Goal: Task Accomplishment & Management: Use online tool/utility

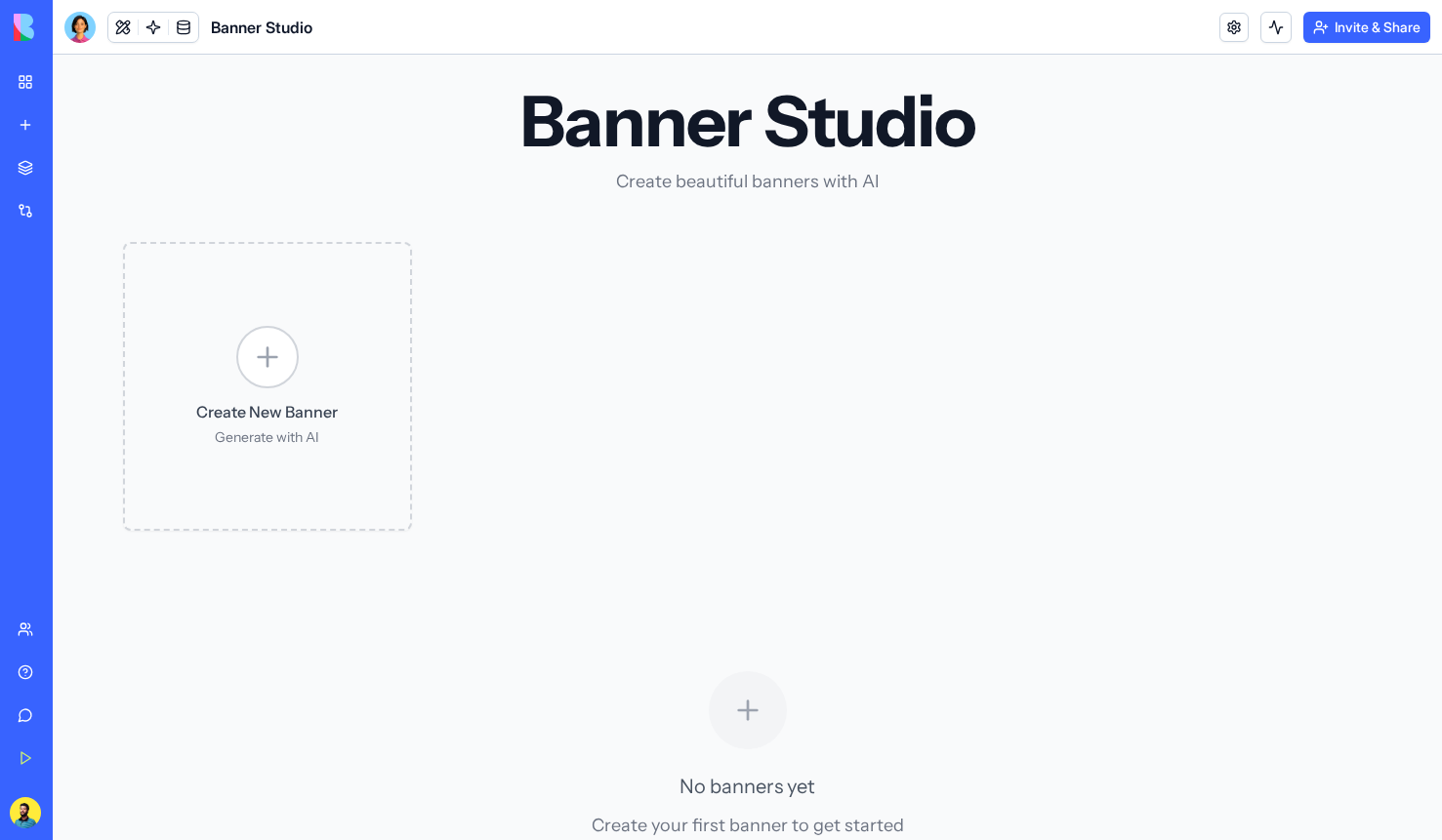
click at [64, 82] on div "My Workspace" at bounding box center [59, 82] width 26 height 20
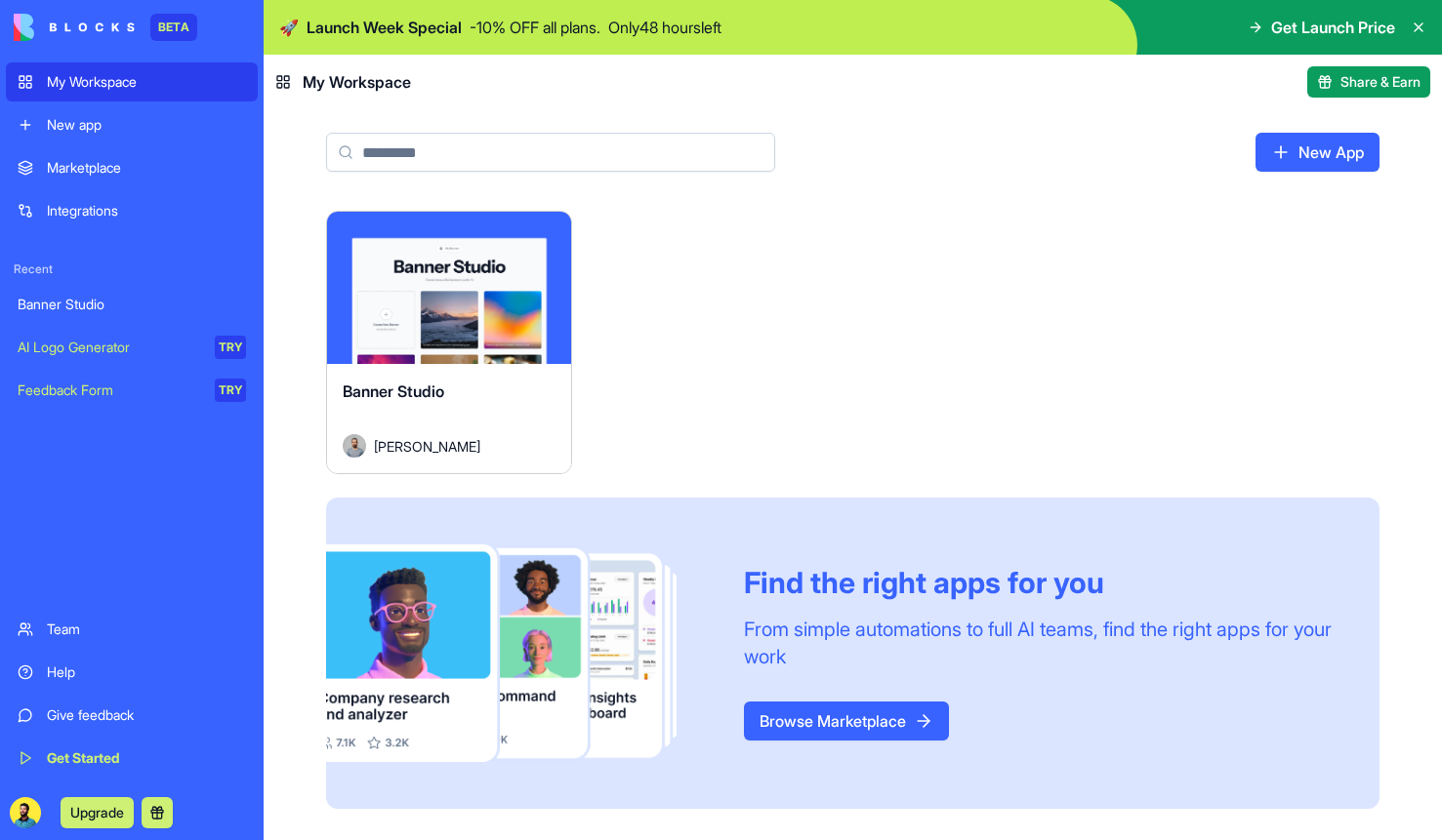
click at [830, 381] on div "Launch Banner Studio [PERSON_NAME] Find the right apps for you From simple auto…" at bounding box center [852, 510] width 1053 height 598
click at [77, 127] on div "New app" at bounding box center [146, 125] width 199 height 20
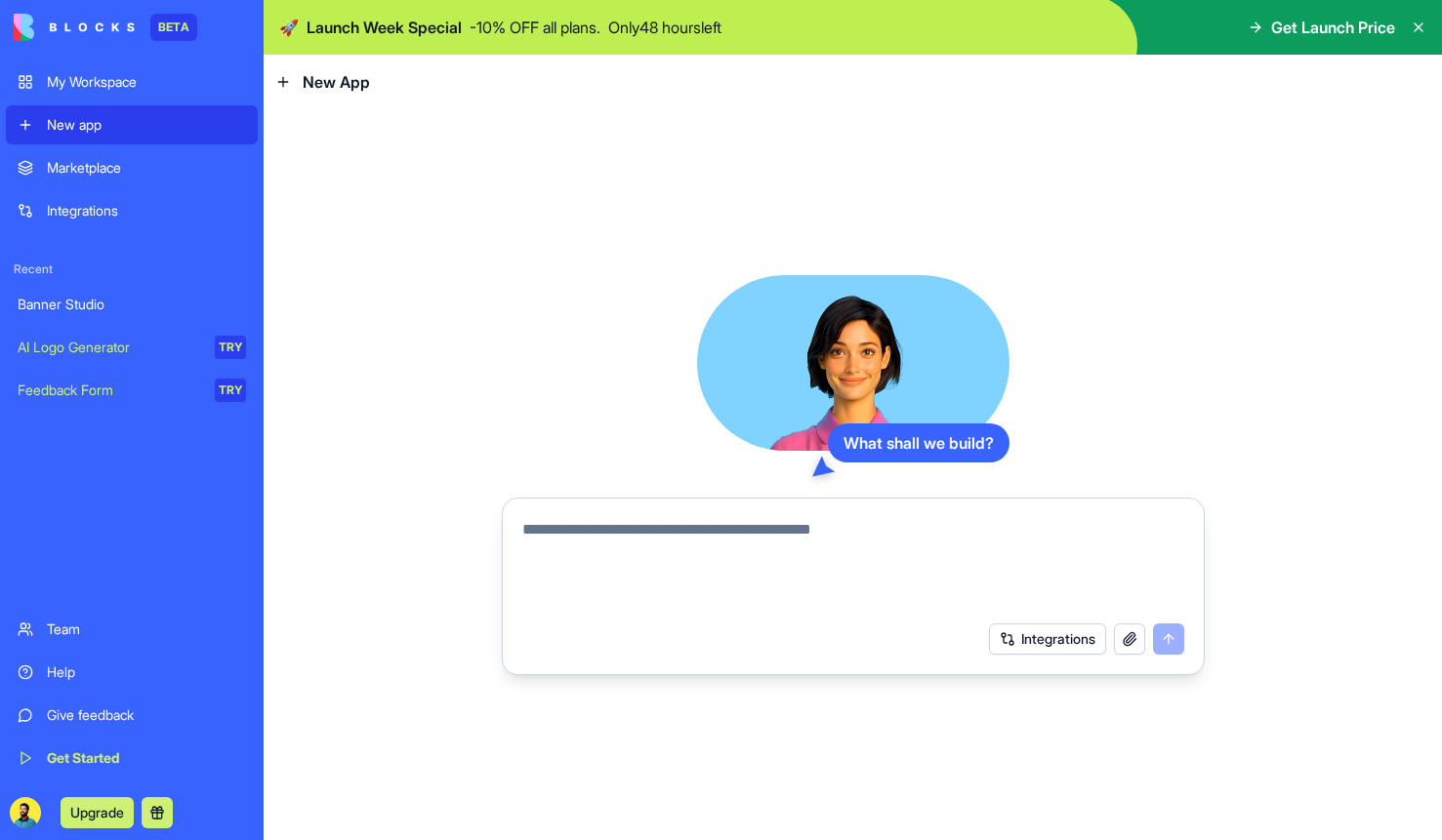
click at [77, 207] on div "Integrations" at bounding box center [146, 211] width 199 height 20
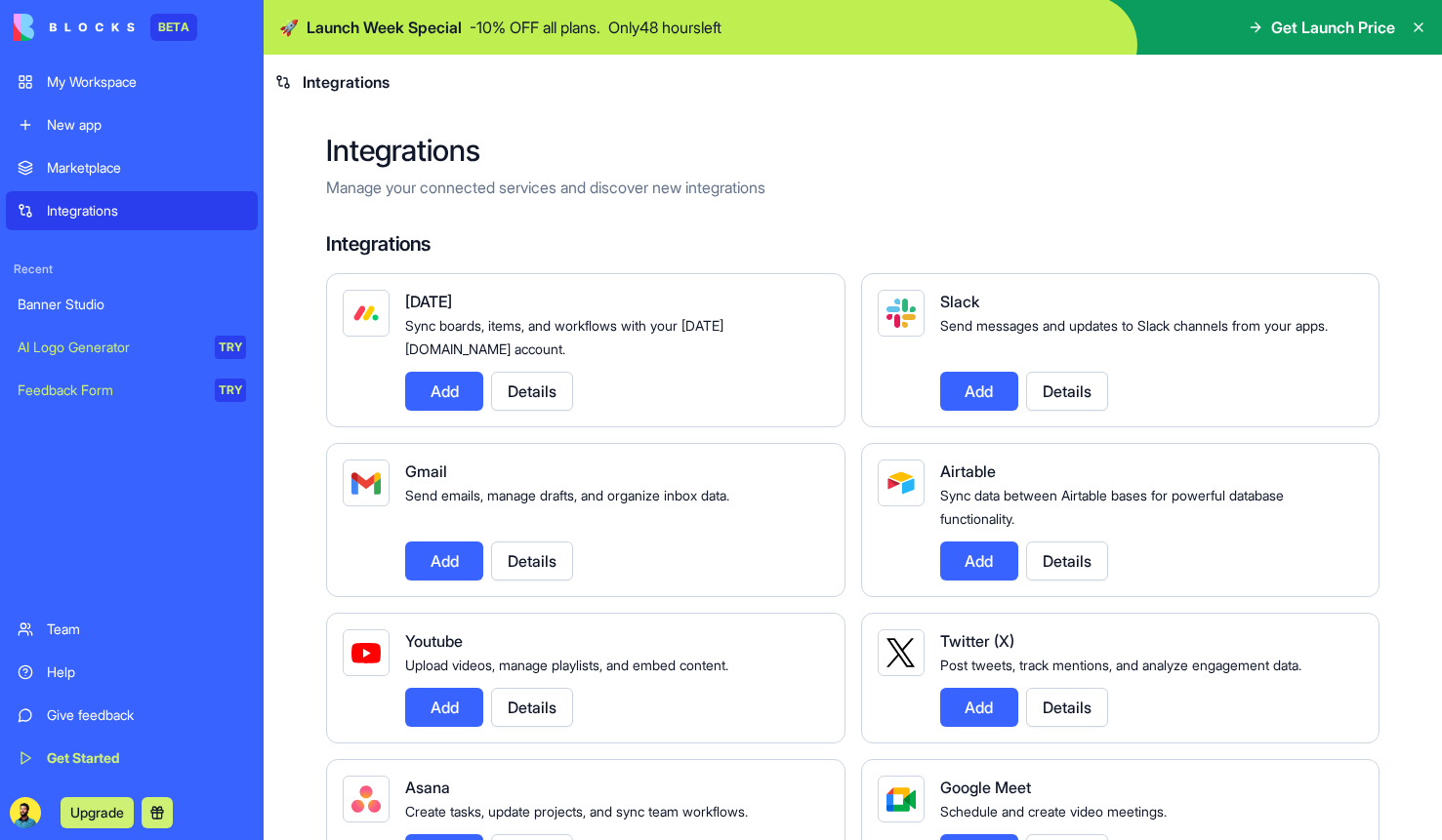
click at [81, 115] on link "New app" at bounding box center [131, 125] width 252 height 39
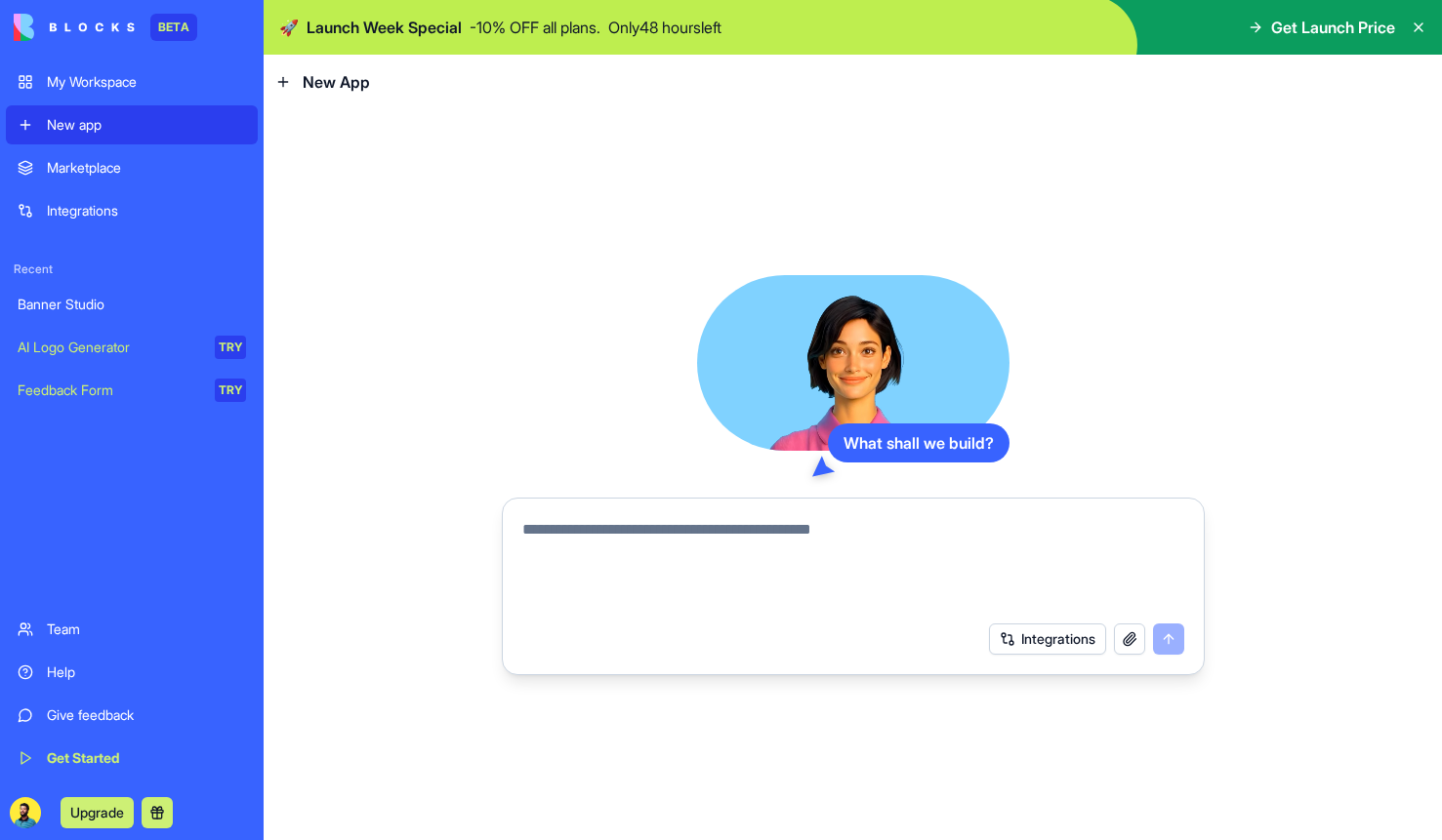
click at [602, 541] on textarea at bounding box center [853, 565] width 661 height 94
click at [1030, 636] on button "Integrations" at bounding box center [1047, 640] width 117 height 32
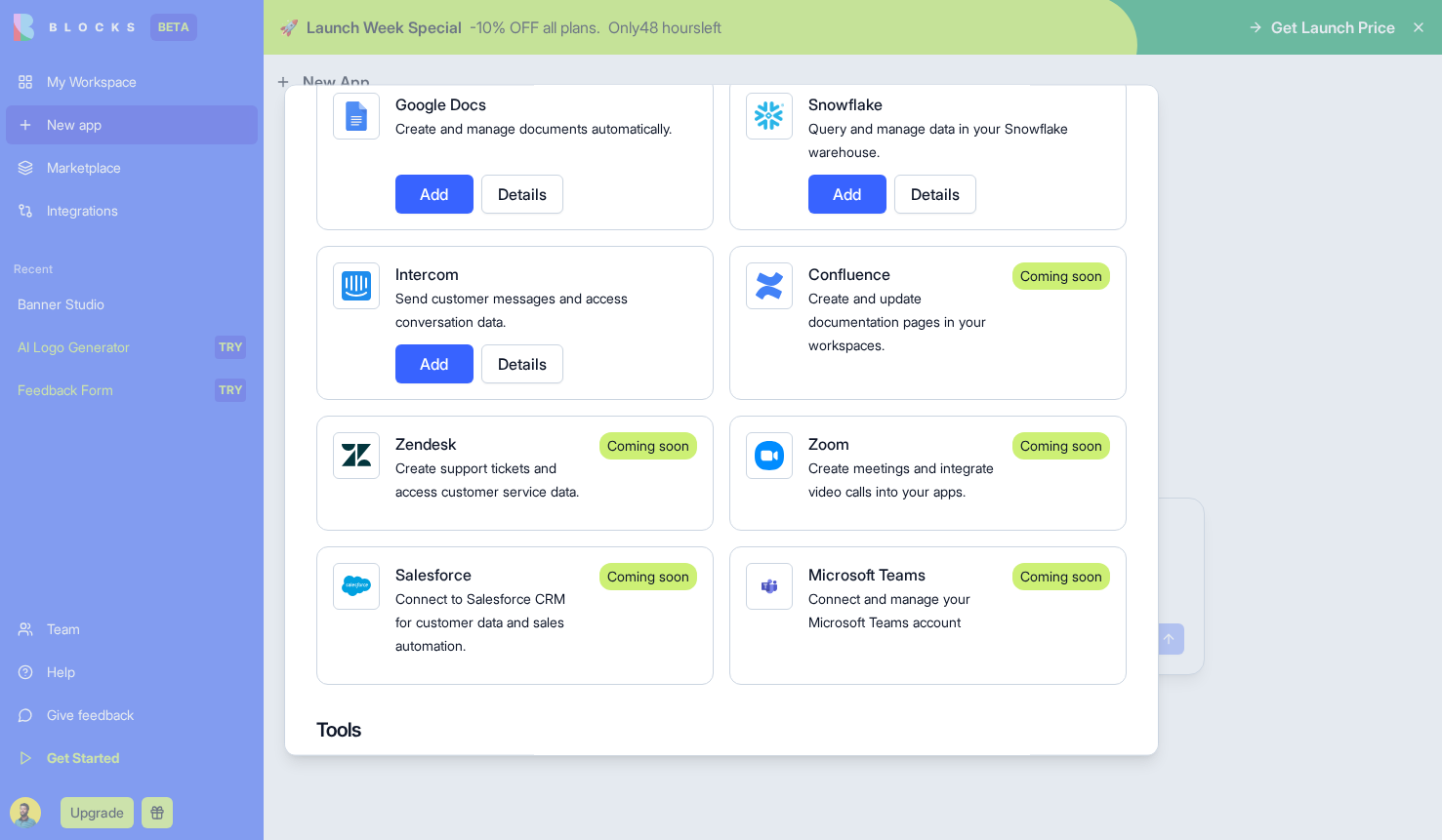
scroll to position [1549, 0]
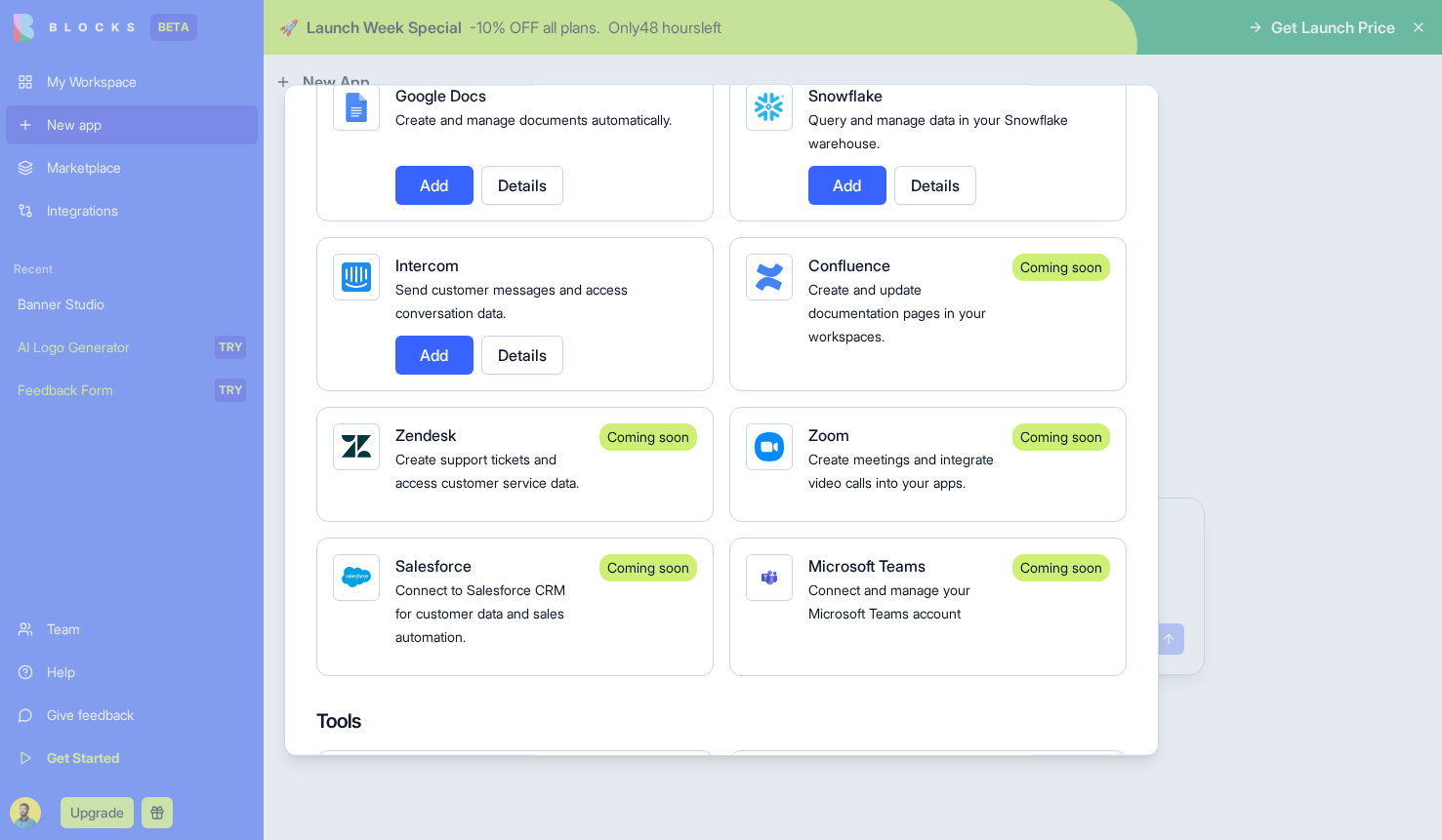
click at [1313, 261] on div at bounding box center [721, 420] width 1442 height 840
